Goal: Share content: Share content

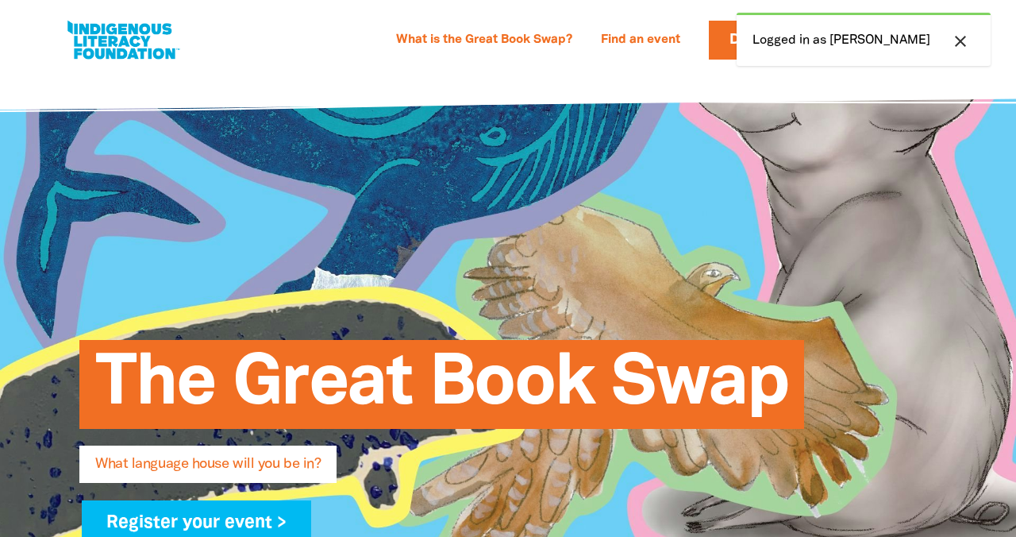
select select "early-learning"
click at [959, 48] on icon "close" at bounding box center [960, 41] width 19 height 19
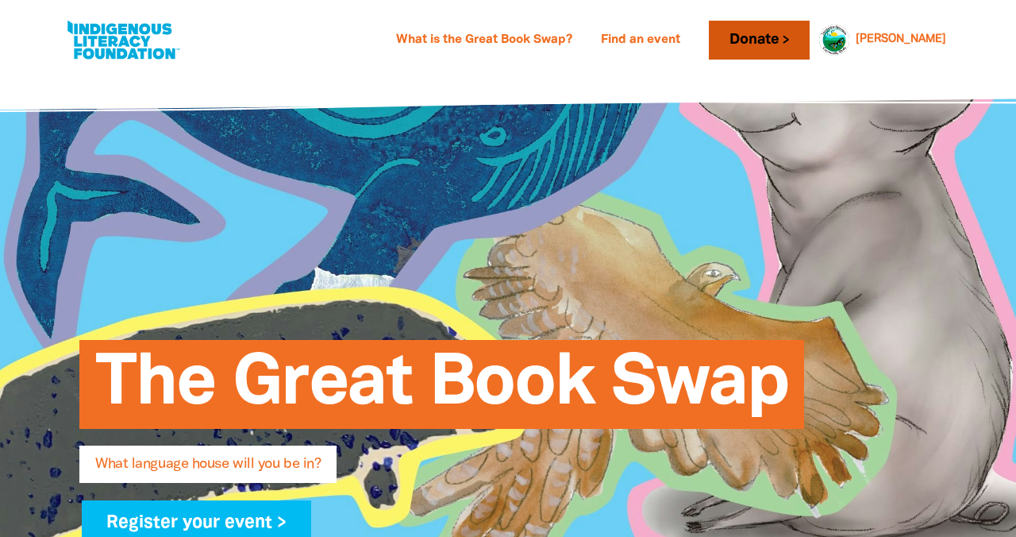
click at [809, 43] on link "Donate" at bounding box center [759, 40] width 100 height 39
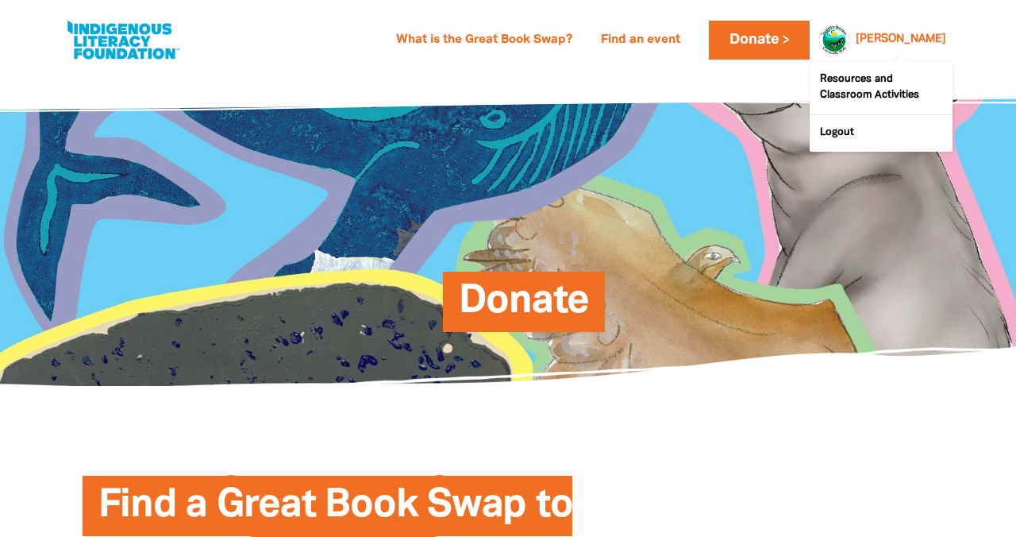
click at [849, 40] on div at bounding box center [830, 40] width 38 height 38
click at [849, 41] on div at bounding box center [830, 40] width 38 height 38
click at [849, 40] on div at bounding box center [830, 40] width 38 height 38
click at [910, 36] on link "[PERSON_NAME]" at bounding box center [901, 39] width 90 height 11
click at [894, 69] on link "Resources and Classroom Activities" at bounding box center [881, 88] width 143 height 52
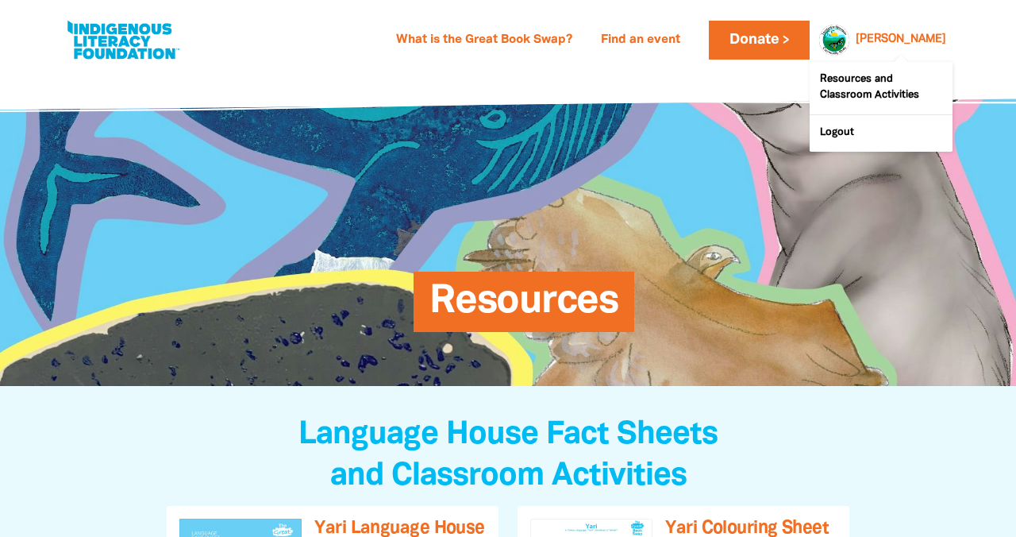
click at [849, 37] on div at bounding box center [830, 40] width 38 height 38
click at [849, 33] on div at bounding box center [830, 40] width 38 height 38
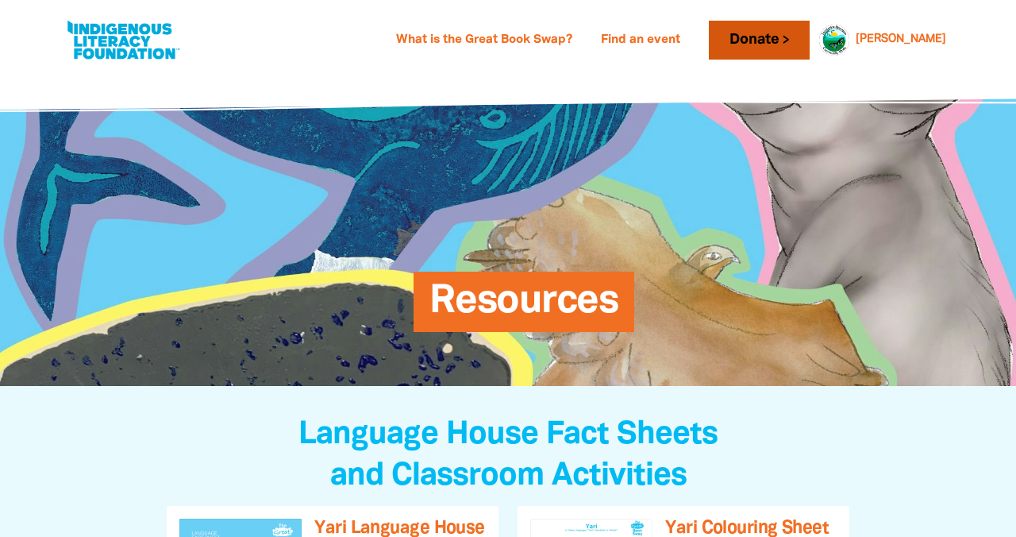
click at [803, 43] on link "Donate" at bounding box center [759, 40] width 100 height 39
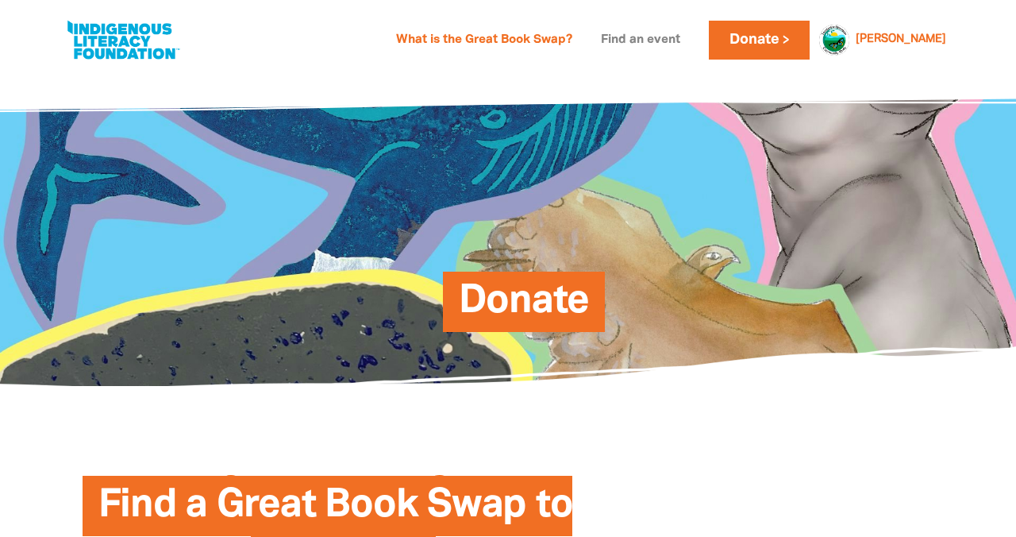
click at [684, 42] on link "Find an event" at bounding box center [640, 40] width 98 height 25
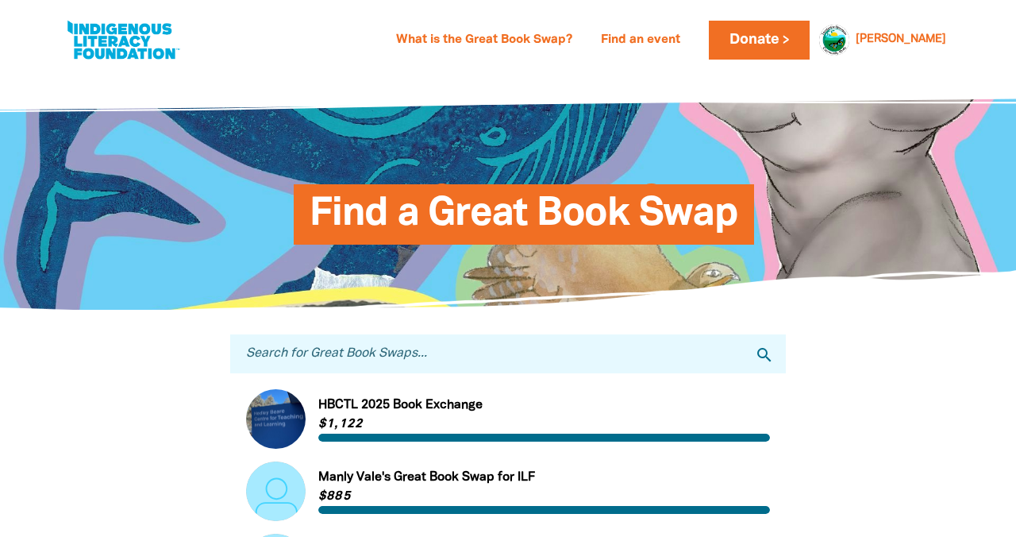
click at [352, 349] on input "Search for Great Book Swaps..." at bounding box center [508, 353] width 556 height 39
type input "tmck"
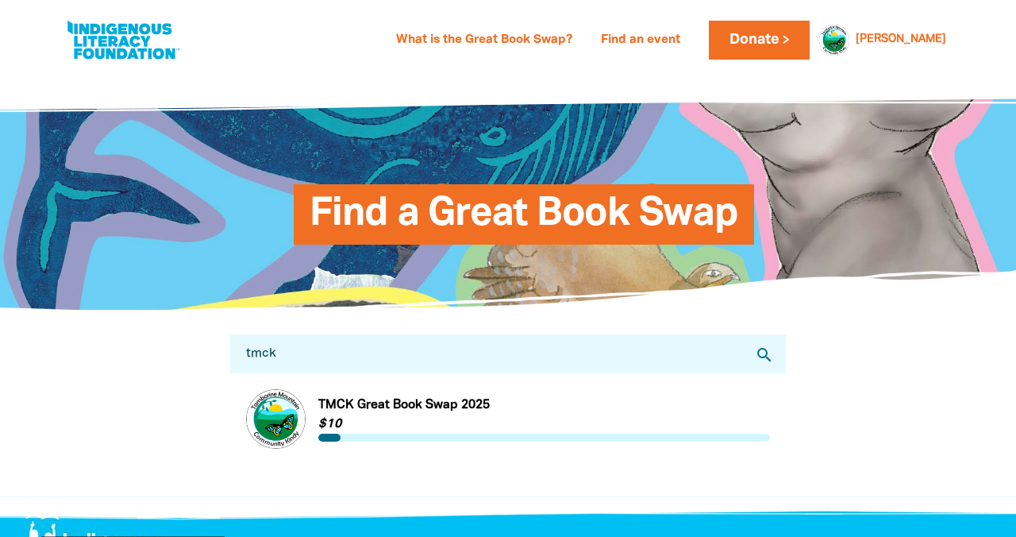
scroll to position [21, 0]
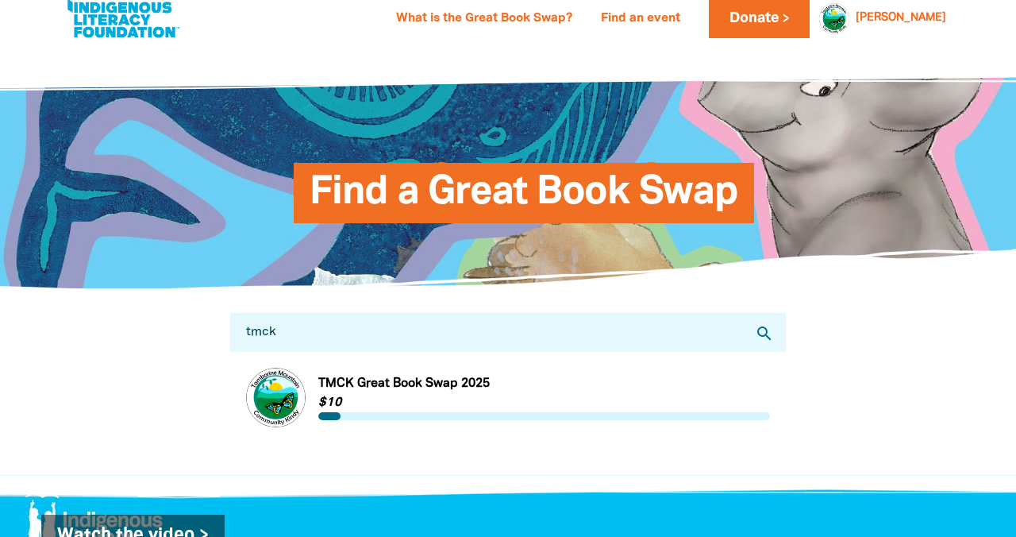
click at [287, 412] on link "Link to TMCK Great Book Swap 2025" at bounding box center [508, 398] width 524 height 60
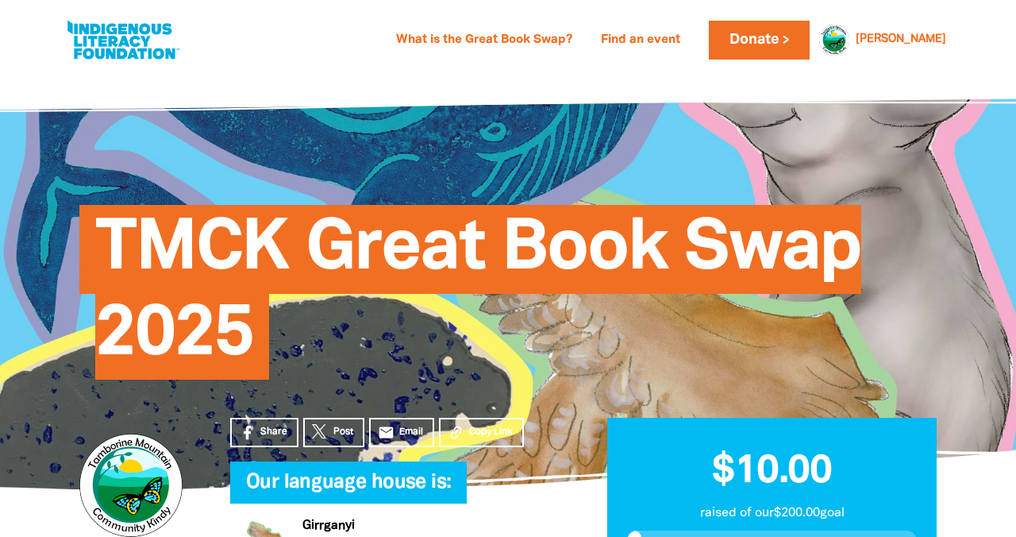
scroll to position [70, 0]
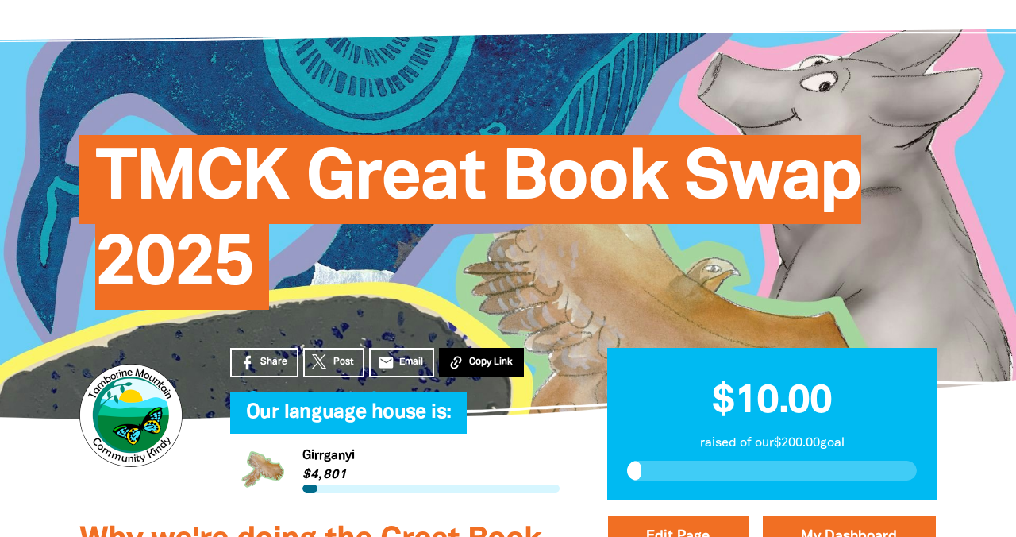
click at [462, 368] on icon at bounding box center [456, 362] width 17 height 17
click at [395, 360] on link "email Email" at bounding box center [401, 362] width 65 height 29
